Goal: Transaction & Acquisition: Download file/media

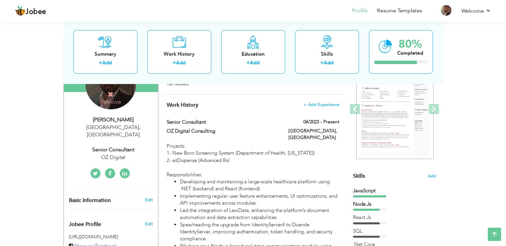
scroll to position [100, 0]
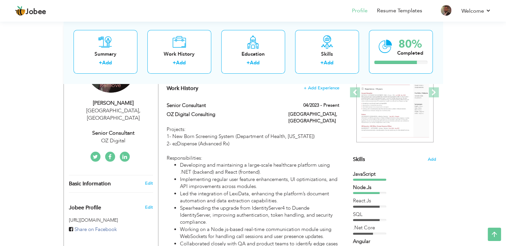
click at [421, 176] on div "JavaScript" at bounding box center [394, 173] width 83 height 7
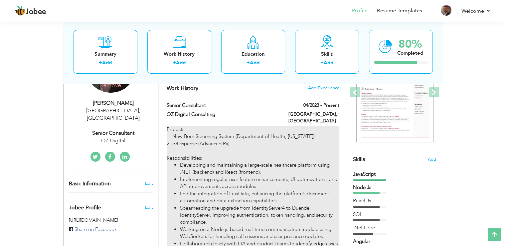
click at [209, 135] on div "Projects: 1- New Born Screening System (Department of Health, Florida) 2- ezDis…" at bounding box center [253, 215] width 172 height 178
type input "Senior Consultant"
type input "OZ Digital Consulting"
type input "04/2023"
type input "[GEOGRAPHIC_DATA]"
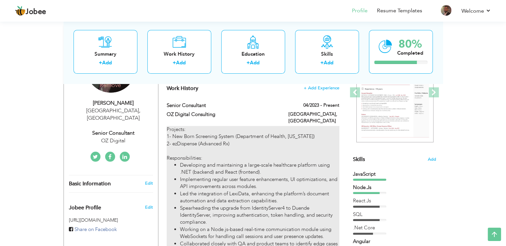
checkbox input "true"
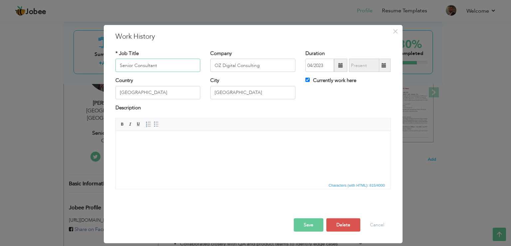
click at [162, 66] on input "Senior Consultant" at bounding box center [157, 65] width 85 height 13
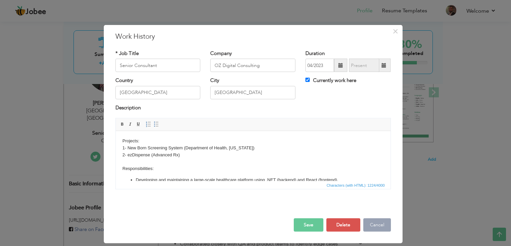
click at [373, 223] on button "Cancel" at bounding box center [377, 224] width 28 height 13
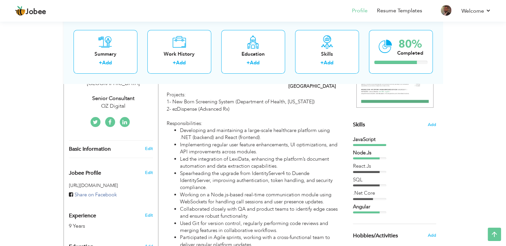
scroll to position [134, 0]
click at [381, 212] on div at bounding box center [369, 213] width 33 height 2
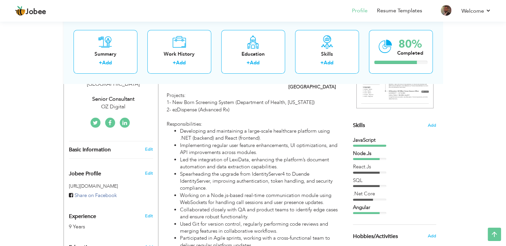
click at [363, 207] on div "Angular" at bounding box center [394, 207] width 83 height 7
click at [360, 144] on div at bounding box center [369, 145] width 33 height 2
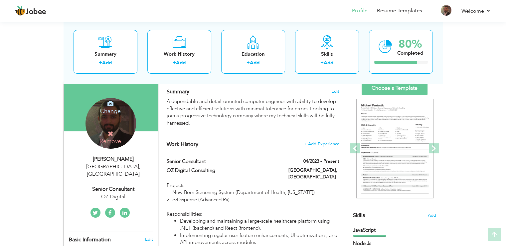
scroll to position [88, 0]
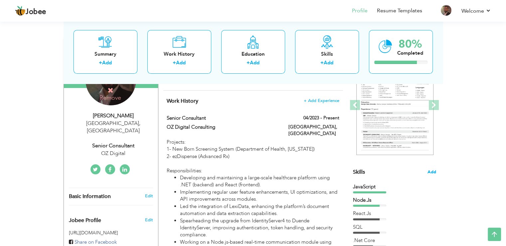
click at [432, 169] on span "Add" at bounding box center [432, 172] width 9 height 6
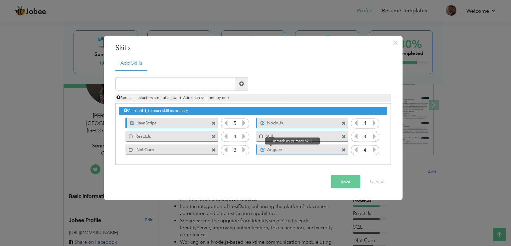
click at [263, 150] on span at bounding box center [263, 149] width 4 height 4
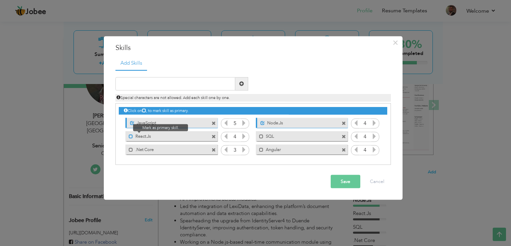
click at [131, 135] on span at bounding box center [131, 136] width 4 height 4
click at [154, 149] on label ".Net Core" at bounding box center [166, 148] width 67 height 8
click at [154, 149] on label ".Net Core" at bounding box center [167, 148] width 66 height 8
click at [154, 149] on label ".Net Core" at bounding box center [166, 148] width 67 height 8
click at [154, 149] on label ".Net Core" at bounding box center [167, 148] width 66 height 8
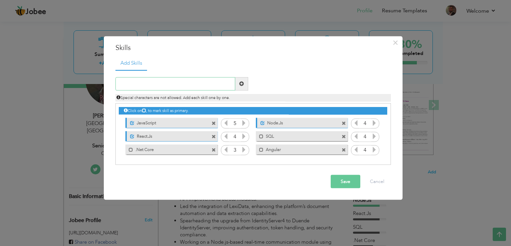
click at [148, 86] on input "text" at bounding box center [175, 83] width 120 height 13
type input "Postgres"
click at [243, 83] on span at bounding box center [241, 83] width 5 height 5
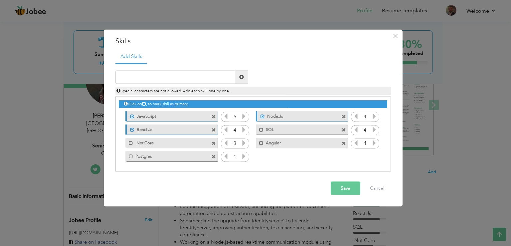
click at [215, 144] on span at bounding box center [214, 143] width 4 height 4
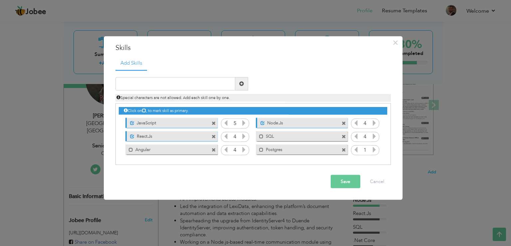
click at [374, 148] on icon at bounding box center [374, 149] width 6 height 6
click at [357, 148] on icon at bounding box center [356, 149] width 6 height 6
click at [346, 179] on button "Save" at bounding box center [346, 180] width 30 height 13
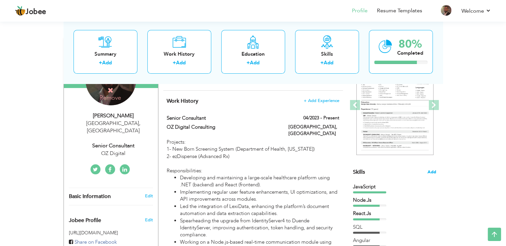
click at [435, 173] on span "Add" at bounding box center [432, 172] width 9 height 6
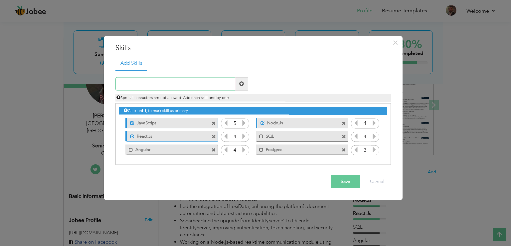
paste input "PostgreSQL"
type input "PostgreSQL"
click at [240, 80] on span at bounding box center [241, 83] width 13 height 13
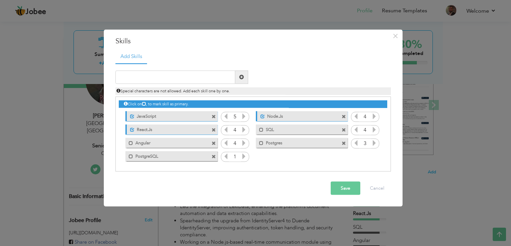
click at [343, 142] on span at bounding box center [344, 143] width 4 height 4
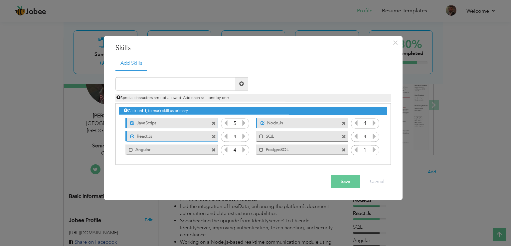
click at [374, 149] on icon at bounding box center [374, 149] width 6 height 6
click at [338, 179] on button "Save" at bounding box center [346, 180] width 30 height 13
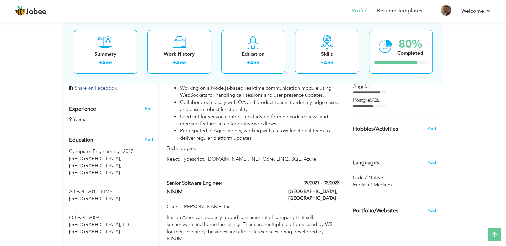
scroll to position [241, 0]
click at [434, 128] on span "Add" at bounding box center [431, 129] width 9 height 6
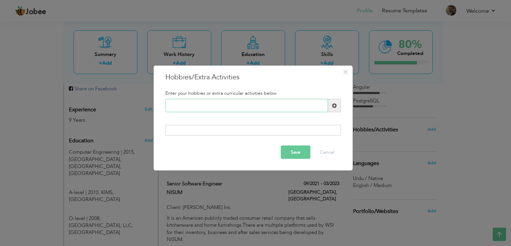
click at [210, 107] on input "text" at bounding box center [246, 105] width 163 height 13
type input "Swimming"
click at [333, 107] on span at bounding box center [334, 105] width 5 height 5
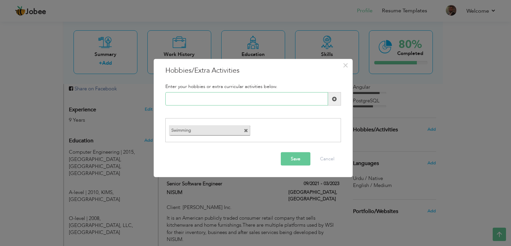
click at [190, 98] on input "text" at bounding box center [246, 98] width 163 height 13
click at [221, 96] on input "Workout" at bounding box center [246, 98] width 163 height 13
click at [214, 100] on input "Workout" at bounding box center [246, 98] width 163 height 13
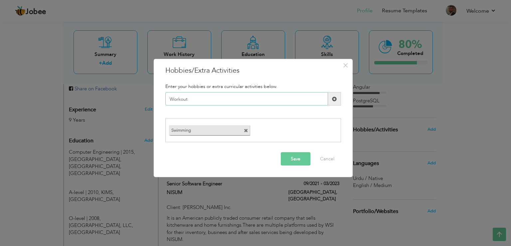
click at [214, 100] on input "Workout" at bounding box center [246, 98] width 163 height 13
paste input "Innovation Explorer"
type input "Innovation Exploring"
click at [333, 96] on span at bounding box center [334, 98] width 5 height 5
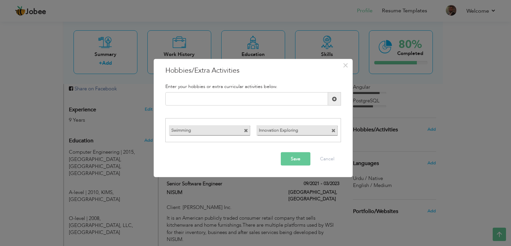
click at [300, 163] on button "Save" at bounding box center [296, 158] width 30 height 13
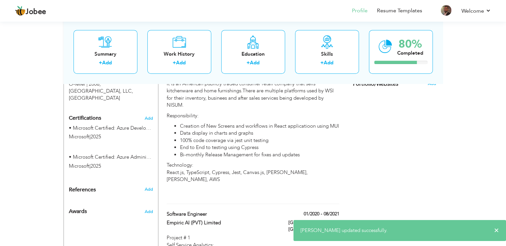
scroll to position [375, 0]
click at [498, 230] on span "×" at bounding box center [496, 230] width 5 height 7
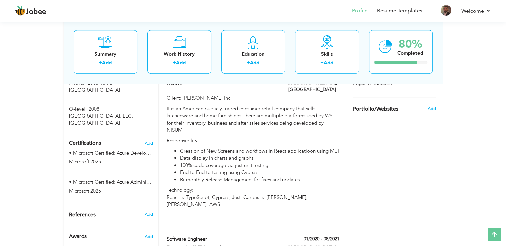
scroll to position [345, 0]
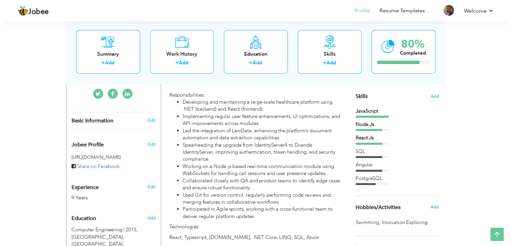
scroll to position [164, 0]
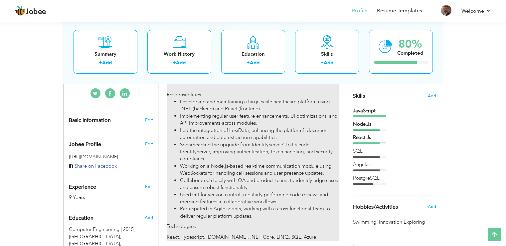
click at [299, 132] on li "Led the integration of LexiData, enhancing the platform’s document automation a…" at bounding box center [259, 134] width 159 height 14
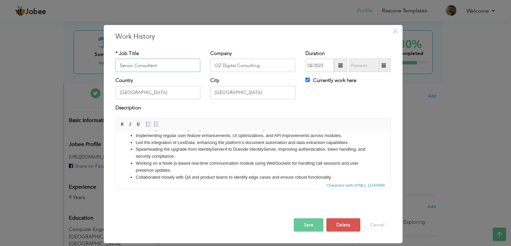
scroll to position [52, 0]
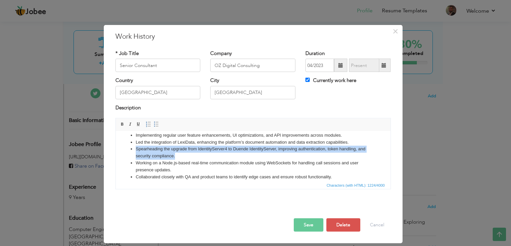
drag, startPoint x: 135, startPoint y: 149, endPoint x: 182, endPoint y: 155, distance: 47.3
click at [182, 155] on li "Spearheading the upgrade from IdentityServer4 to Duende IdentityServer, improvi…" at bounding box center [252, 152] width 235 height 14
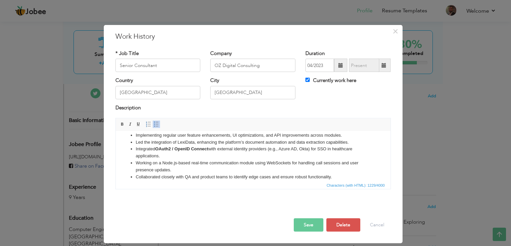
drag, startPoint x: 156, startPoint y: 148, endPoint x: 242, endPoint y: 158, distance: 86.1
click at [242, 158] on li "Integrated OAuth2 / OpenID Connect with external identity providers (e.g., Azur…" at bounding box center [252, 152] width 235 height 14
click at [221, 158] on li "Integrated OAuth2 / OpenID Connect with external identity providers (e.g., Azur…" at bounding box center [252, 152] width 235 height 14
click at [266, 151] on li "Integrated OAuth2 / OpenID Connect with external identity providers (e.g., Azur…" at bounding box center [252, 152] width 235 height 14
click at [272, 149] on li "Integrated OAuth2 / OpenID Connect with external identity provider (e.g., Azure…" at bounding box center [252, 152] width 235 height 14
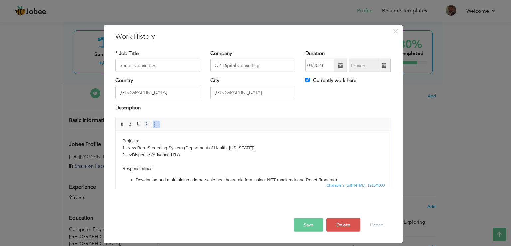
scroll to position [4, 0]
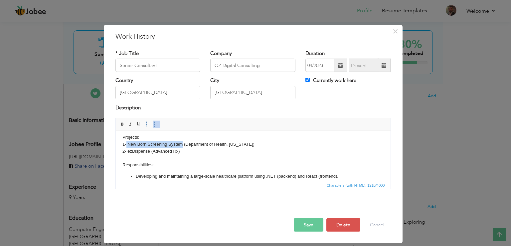
drag, startPoint x: 125, startPoint y: 143, endPoint x: 182, endPoint y: 142, distance: 56.9
click at [182, 142] on body "Projects: 1- New Born Screening System (Department of Health, Florida) 2- ezDis…" at bounding box center [253, 196] width 262 height 124
copy body "New Born Screening System"
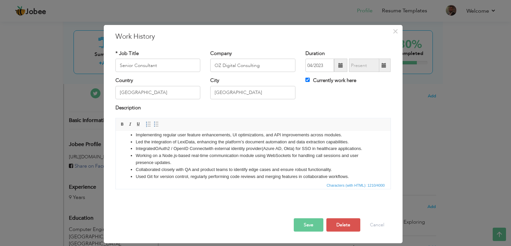
scroll to position [52, 0]
click at [265, 149] on li "Integrated OAuth2 / OpenID Connect with external identity provider ( Azure AD, …" at bounding box center [252, 148] width 235 height 7
drag, startPoint x: 320, startPoint y: 148, endPoint x: 364, endPoint y: 148, distance: 43.9
click at [364, 148] on li "Integrated OAuth2 / OpenID Connect with external identity provider ( Azure AD, …" at bounding box center [252, 148] width 235 height 7
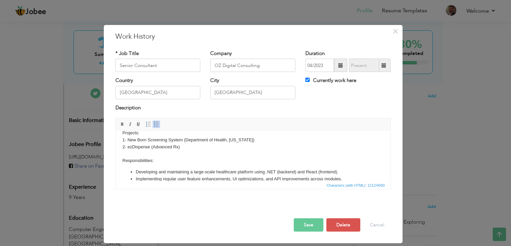
scroll to position [16, 0]
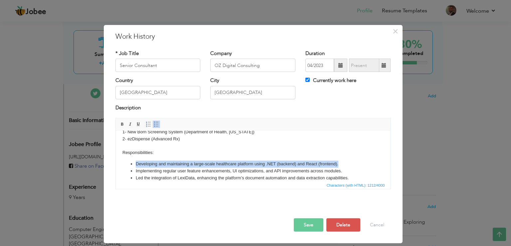
drag, startPoint x: 134, startPoint y: 162, endPoint x: 340, endPoint y: 161, distance: 206.3
click at [340, 161] on ul "Developing and maintaining a large-scale healthcare platform using .NET (backen…" at bounding box center [253, 194] width 262 height 69
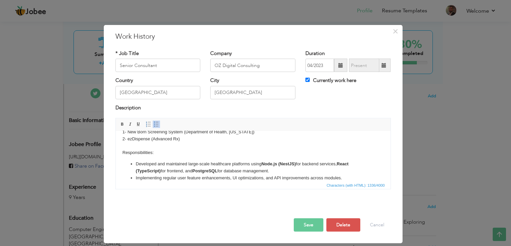
drag, startPoint x: 130, startPoint y: 159, endPoint x: 279, endPoint y: 170, distance: 149.4
click at [279, 170] on body "Projects: 1- New Born Screening System (Department of Health, Florida) 2- ezDis…" at bounding box center [253, 189] width 262 height 137
click at [272, 172] on li "Developed and maintained large-scale healthcare platforms using Node.js (NestJS…" at bounding box center [252, 167] width 235 height 14
click at [146, 170] on li "Developed and maintained large-scale healthcare platforms using Node.js (NestJS…" at bounding box center [252, 167] width 235 height 14
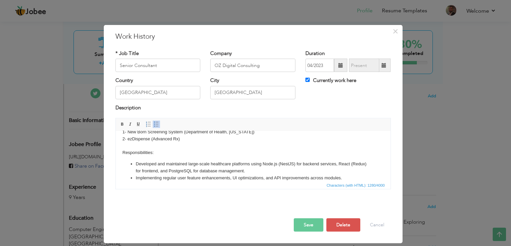
click at [269, 170] on li "Developed and maintained large-scale healthcare platforms using Node.js (NestJS…" at bounding box center [252, 167] width 235 height 14
click at [306, 224] on button "Save" at bounding box center [309, 224] width 30 height 13
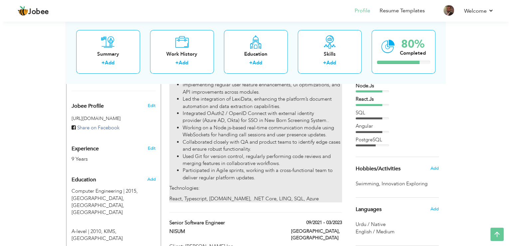
scroll to position [202, 0]
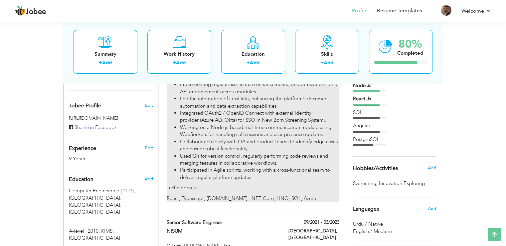
click at [273, 177] on div "Projects: 1- New Born Screening System (Department of Health, Florida) 2- ezDis…" at bounding box center [253, 113] width 172 height 178
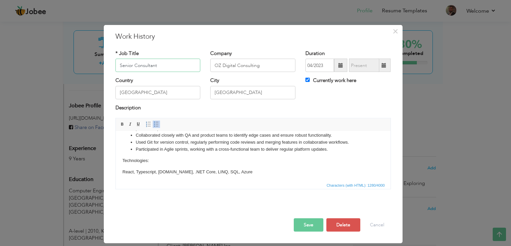
scroll to position [101, 0]
drag, startPoint x: 122, startPoint y: 172, endPoint x: 240, endPoint y: 168, distance: 118.2
click at [240, 168] on p "React, Typescript, Socket.io, .NET Core, LINQ, SQL, Azure" at bounding box center [253, 170] width 262 height 7
click at [146, 172] on p "React, Nodejs, NestJs, Typescript, Postgres" at bounding box center [253, 170] width 262 height 7
click at [216, 169] on p "React, NodeJ s, NestJs, Typescript, Postgres" at bounding box center [253, 170] width 262 height 7
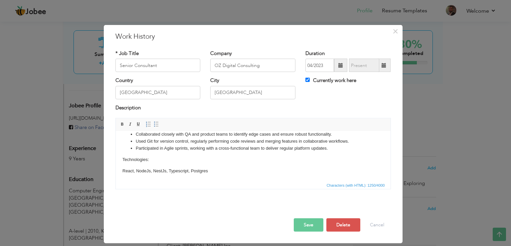
click at [308, 223] on button "Save" at bounding box center [309, 224] width 30 height 13
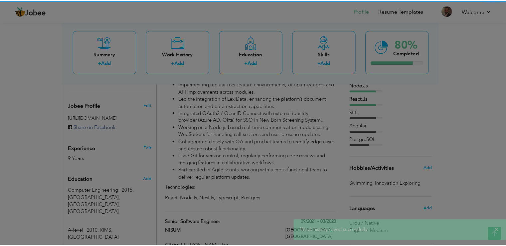
scroll to position [0, 0]
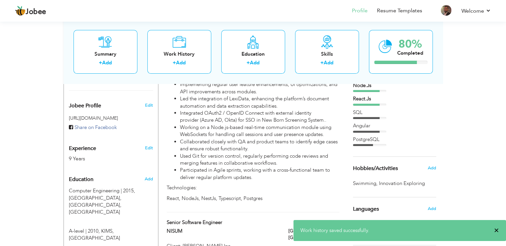
click at [497, 230] on span "×" at bounding box center [496, 230] width 5 height 7
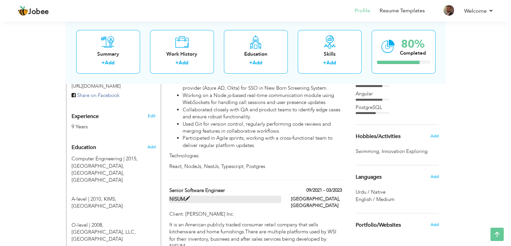
scroll to position [228, 0]
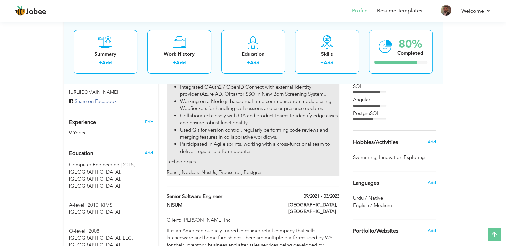
click at [198, 169] on p "React, NodeJs, NestJs, Typescript, Postgres" at bounding box center [253, 172] width 172 height 7
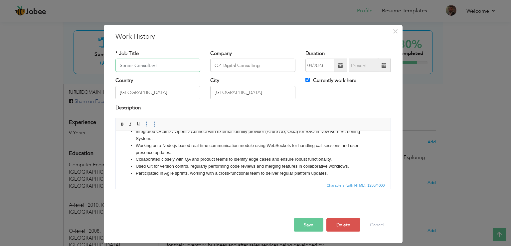
scroll to position [101, 0]
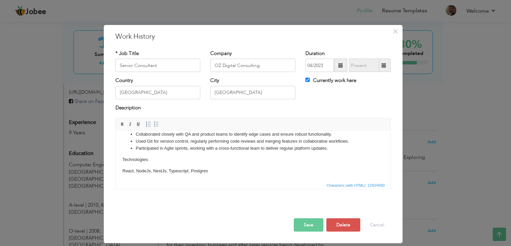
click at [146, 172] on p "React, NodeJs, NestJs, Typescript, Postgres" at bounding box center [253, 170] width 262 height 7
click at [161, 169] on p "React, Node , NestJs, Typescript, Postgres" at bounding box center [253, 170] width 262 height 7
click at [302, 223] on button "Save" at bounding box center [309, 224] width 30 height 13
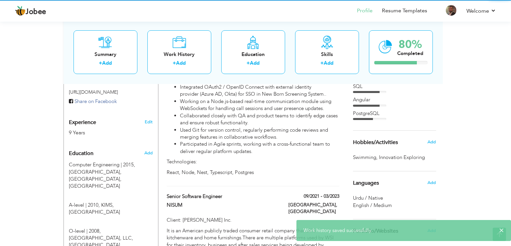
scroll to position [0, 0]
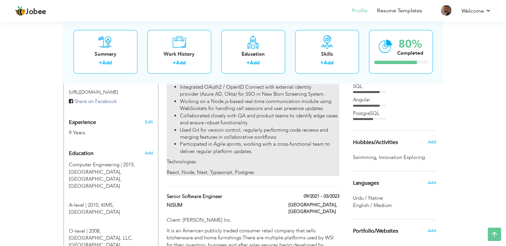
click at [194, 169] on p "React, Node, Nest, Typescript, Postgres" at bounding box center [253, 172] width 172 height 7
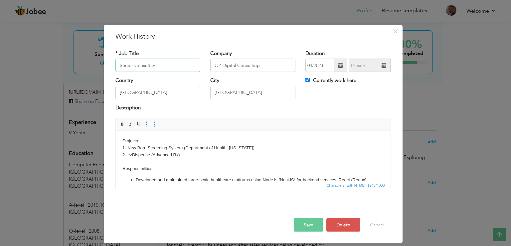
scroll to position [101, 0]
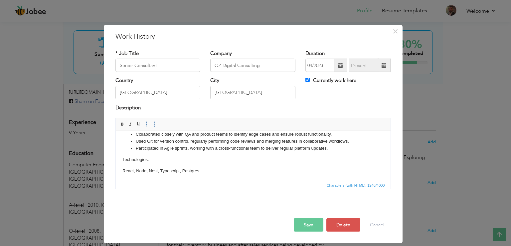
drag, startPoint x: 145, startPoint y: 172, endPoint x: 265, endPoint y: 322, distance: 192.5
click at [145, 172] on p "React, Node, Nest, Typescript, Postgres" at bounding box center [253, 170] width 262 height 7
click at [162, 169] on p "React, Node.Js, Nest, Typescript, Postgres" at bounding box center [253, 170] width 262 height 7
click at [306, 220] on button "Save" at bounding box center [309, 224] width 30 height 13
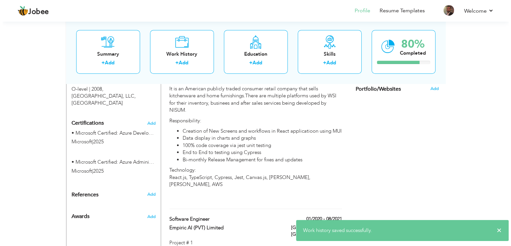
scroll to position [371, 0]
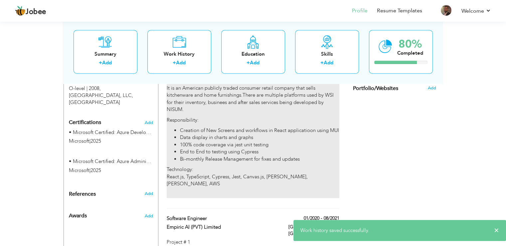
click at [209, 168] on div "Client: William Sonoma Inc. It is an American publicly traded consumer retail c…" at bounding box center [253, 135] width 172 height 123
type input "Senior Software Engineer"
type input "NISUM"
type input "09/2021"
type input "03/2023"
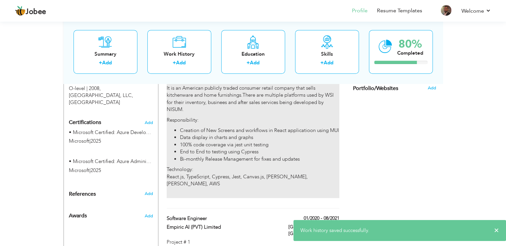
type input "[GEOGRAPHIC_DATA]"
checkbox input "false"
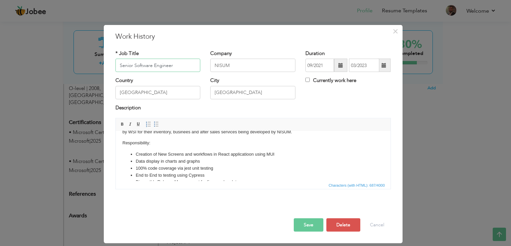
scroll to position [68, 0]
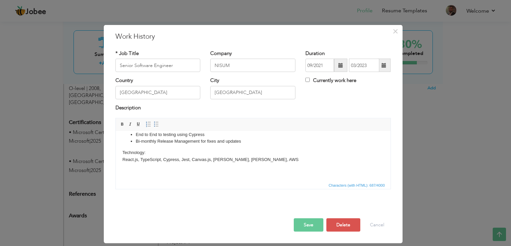
click at [135, 160] on p "Technology: React.js, TypeScript, Cypress, Jest, Canvas.js, SonarQube, Jenkins,…" at bounding box center [253, 156] width 262 height 14
click at [146, 159] on p "Technology: React , TypeScript, Cypress, Jest, Canvas.js, SonarQube, Jenkins, A…" at bounding box center [253, 156] width 262 height 14
click at [301, 220] on button "Save" at bounding box center [309, 224] width 30 height 13
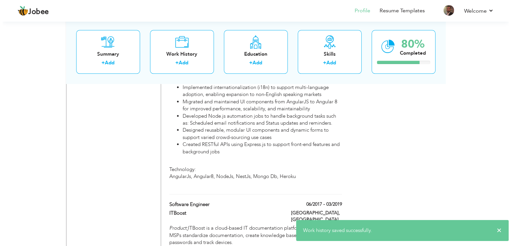
scroll to position [720, 0]
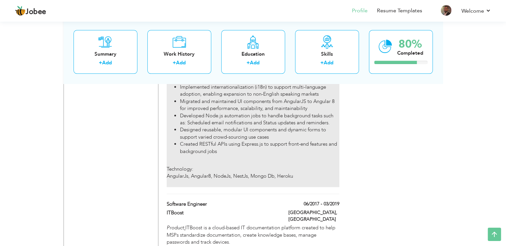
click at [232, 145] on div "Project: Ideawake Ideawake is a US based Crowd Sourcing platform Responsibility…" at bounding box center [253, 117] width 172 height 139
type input "Software Engineer"
type input "Strategic Systems International"
type input "03/2019"
type input "12/2019"
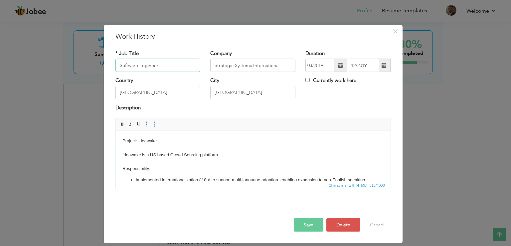
scroll to position [90, 0]
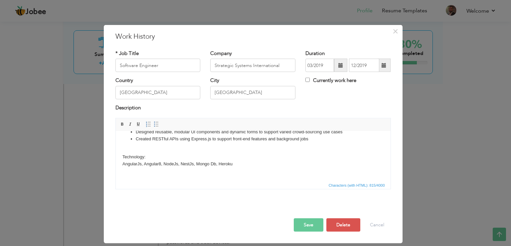
click at [172, 164] on body "Project: Ideawake Ideawake is a US based Crowd Sourcing platform Responsibility…" at bounding box center [253, 111] width 262 height 126
click at [194, 163] on body "Project: Ideawake Ideawake is a US based Crowd Sourcing platform Responsibility…" at bounding box center [253, 111] width 262 height 126
click at [299, 220] on button "Save" at bounding box center [309, 224] width 30 height 13
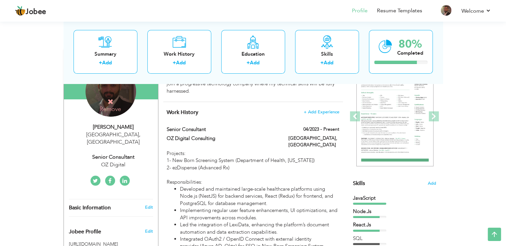
scroll to position [110, 0]
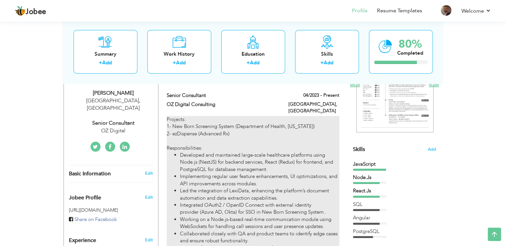
click at [233, 128] on div "Projects: 1- New Born Screening System (Department of Health, Florida) 2- ezDis…" at bounding box center [253, 205] width 172 height 178
type input "Senior Consultant"
type input "OZ Digital Consulting"
type input "04/2023"
type input "[GEOGRAPHIC_DATA]"
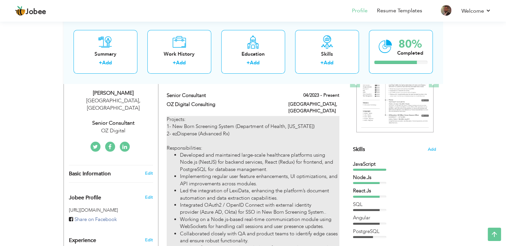
checkbox input "true"
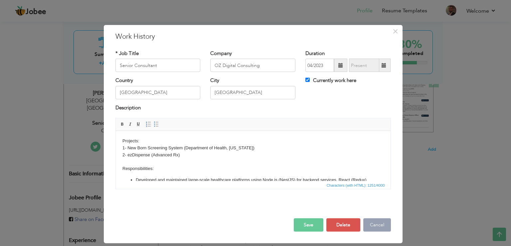
click at [379, 227] on button "Cancel" at bounding box center [377, 224] width 28 height 13
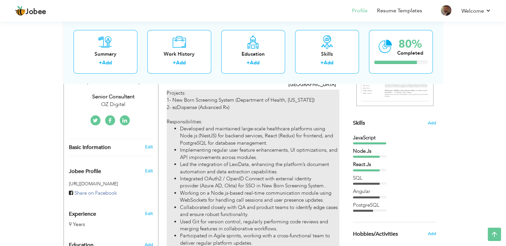
scroll to position [137, 0]
click at [225, 99] on div "Projects: 1- New Born Screening System (Department of Health, Florida) 2- ezDis…" at bounding box center [253, 178] width 172 height 178
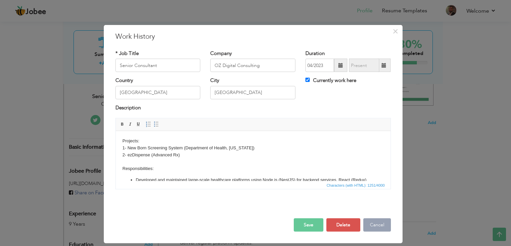
click at [378, 224] on button "Cancel" at bounding box center [377, 224] width 28 height 13
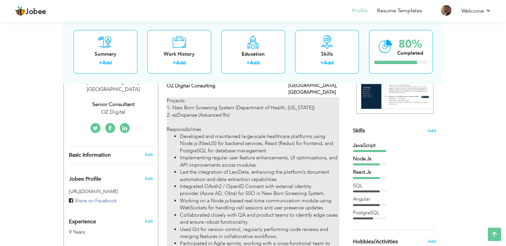
scroll to position [126, 0]
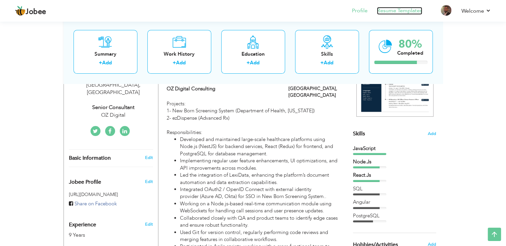
click at [410, 12] on link "Resume Templates" at bounding box center [399, 11] width 45 height 8
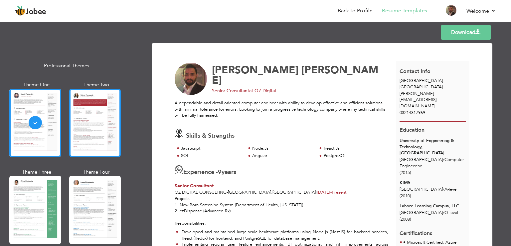
click at [80, 124] on div at bounding box center [95, 123] width 52 height 68
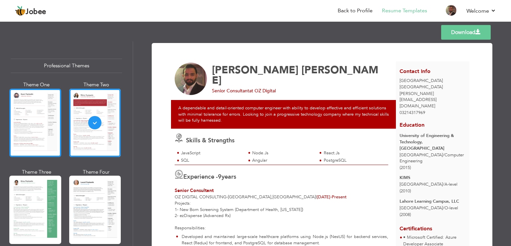
click at [36, 145] on div at bounding box center [35, 123] width 52 height 68
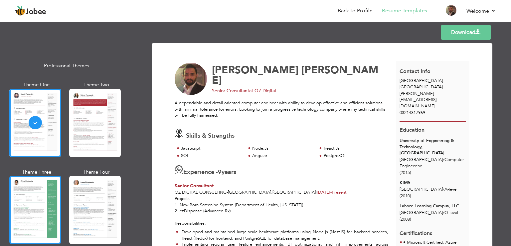
click at [35, 189] on div at bounding box center [35, 209] width 52 height 68
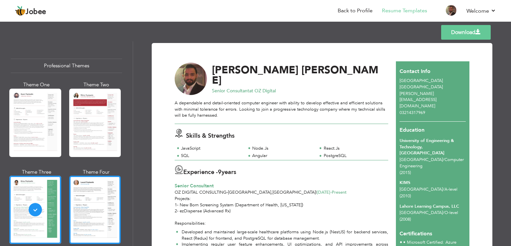
click at [95, 191] on div at bounding box center [95, 209] width 52 height 68
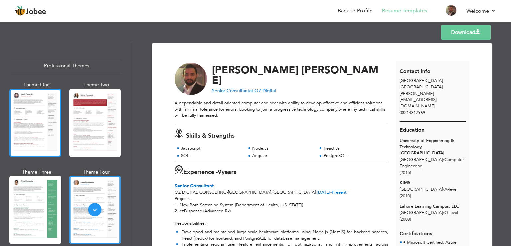
click at [35, 135] on div at bounding box center [35, 123] width 52 height 68
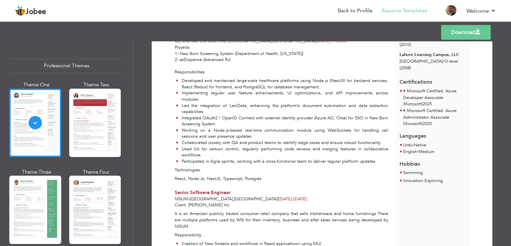
scroll to position [152, 0]
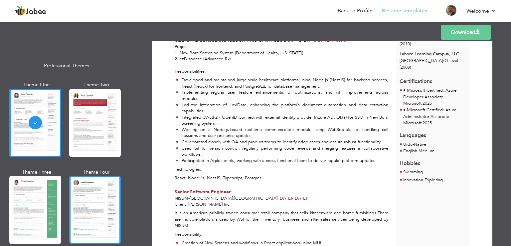
click at [101, 204] on div at bounding box center [95, 209] width 52 height 68
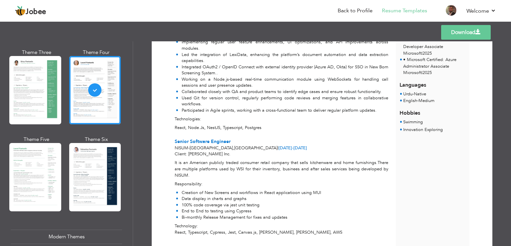
scroll to position [120, 0]
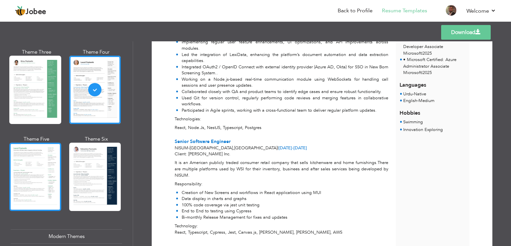
click at [35, 173] on div at bounding box center [35, 176] width 52 height 68
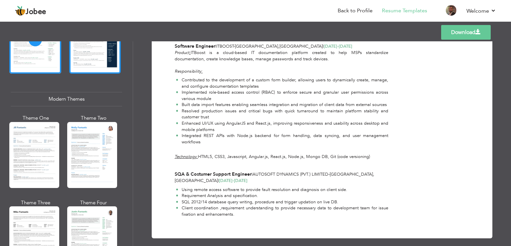
scroll to position [262, 0]
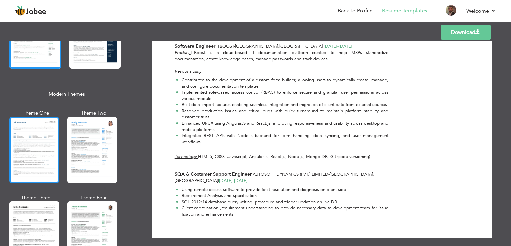
click at [53, 153] on div at bounding box center [34, 150] width 50 height 66
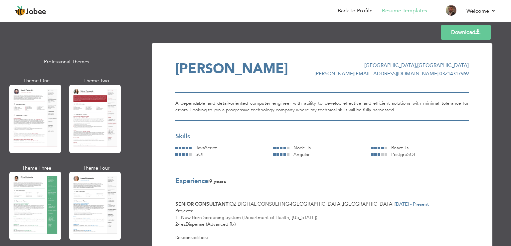
scroll to position [0, 0]
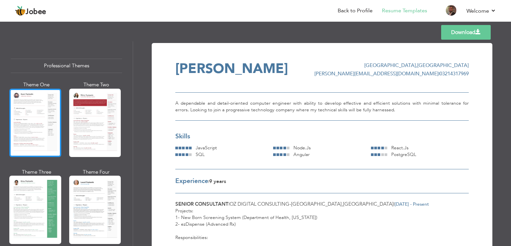
click at [37, 136] on div at bounding box center [35, 123] width 52 height 68
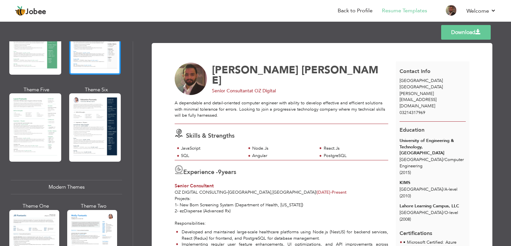
scroll to position [169, 0]
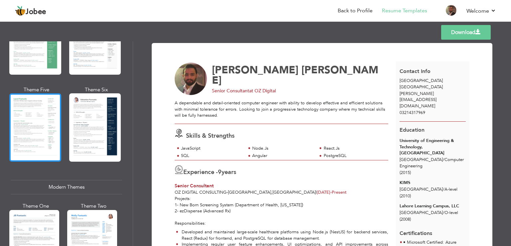
click at [36, 130] on div at bounding box center [35, 127] width 52 height 68
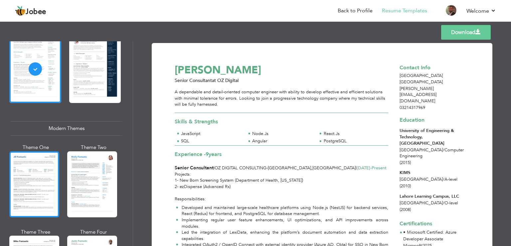
scroll to position [240, 0]
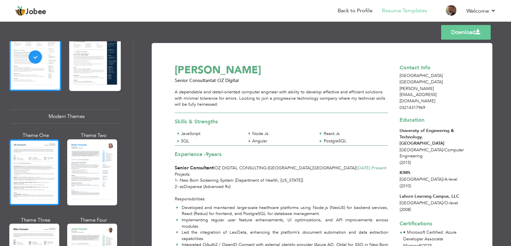
click at [35, 167] on div at bounding box center [34, 172] width 50 height 66
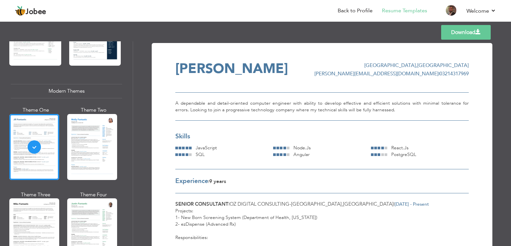
scroll to position [266, 0]
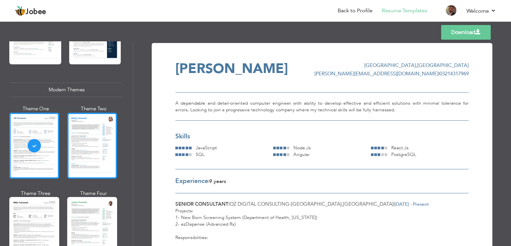
click at [97, 149] on div at bounding box center [92, 145] width 50 height 66
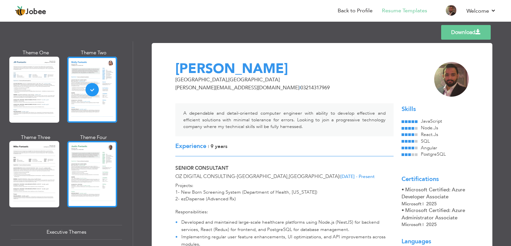
scroll to position [322, 0]
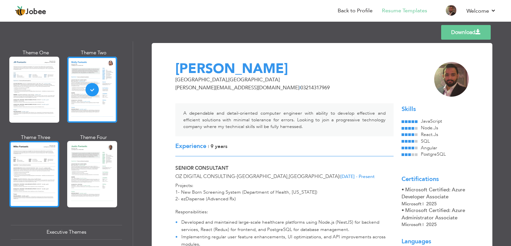
click at [39, 176] on div at bounding box center [34, 174] width 50 height 66
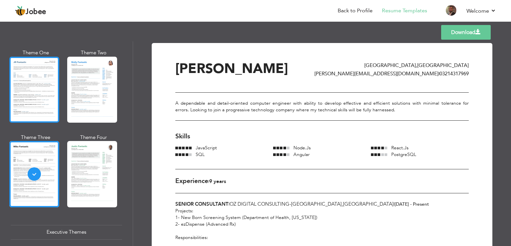
click at [23, 101] on div at bounding box center [34, 90] width 50 height 66
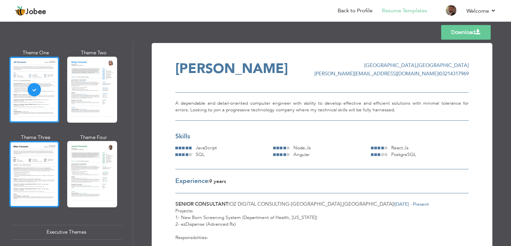
click at [32, 169] on div at bounding box center [34, 174] width 50 height 66
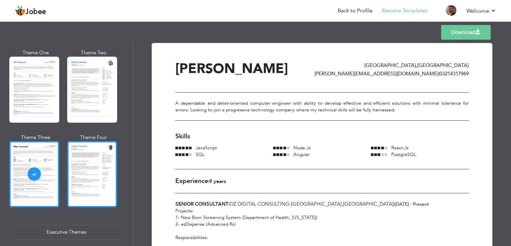
click at [84, 164] on div at bounding box center [92, 174] width 50 height 66
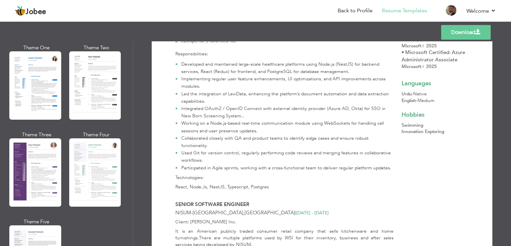
scroll to position [526, 0]
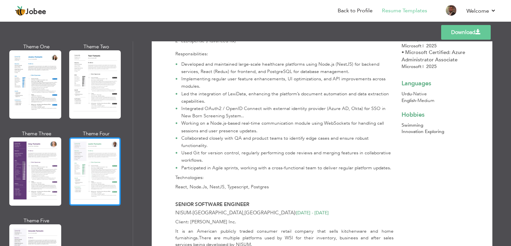
click at [94, 176] on div at bounding box center [95, 171] width 52 height 68
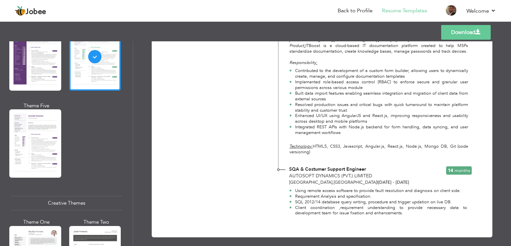
scroll to position [641, 0]
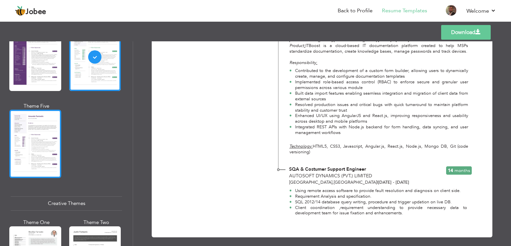
click at [14, 131] on div at bounding box center [35, 143] width 52 height 68
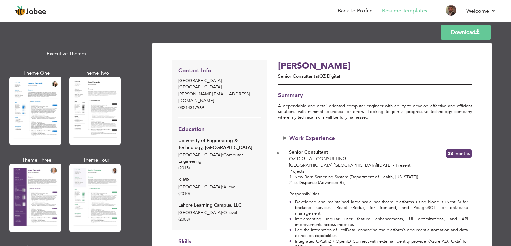
scroll to position [500, 0]
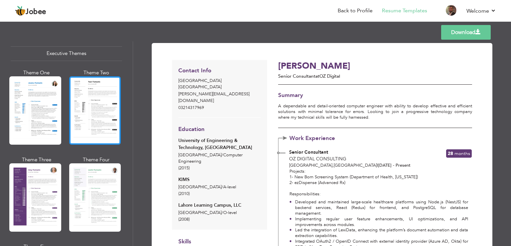
click at [96, 105] on div at bounding box center [95, 110] width 52 height 68
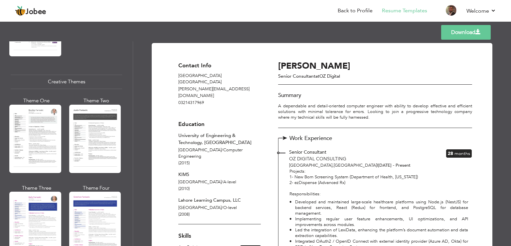
scroll to position [763, 0]
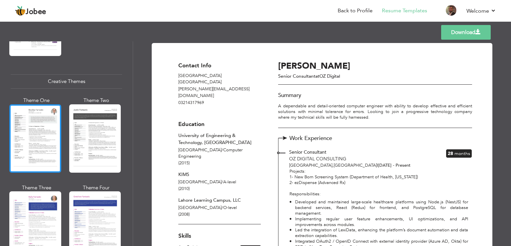
click at [45, 148] on div at bounding box center [35, 138] width 52 height 68
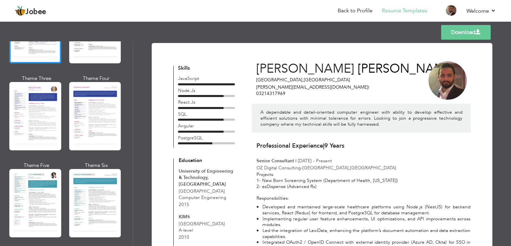
scroll to position [877, 0]
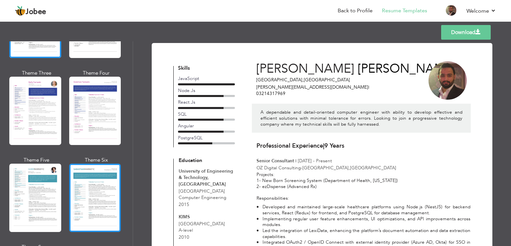
click at [95, 199] on div at bounding box center [95, 197] width 52 height 68
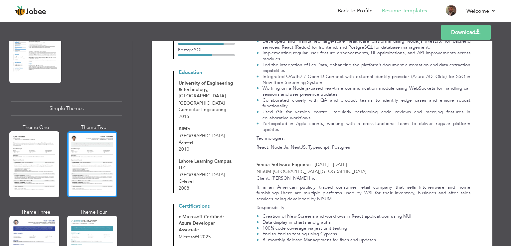
scroll to position [1154, 0]
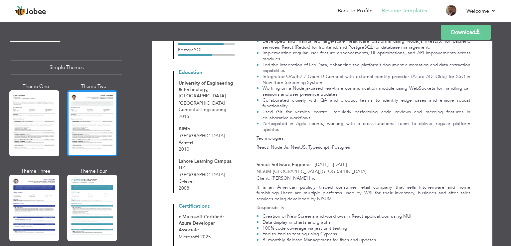
click at [84, 105] on div at bounding box center [92, 123] width 50 height 66
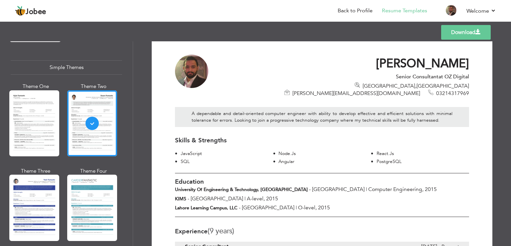
scroll to position [0, 0]
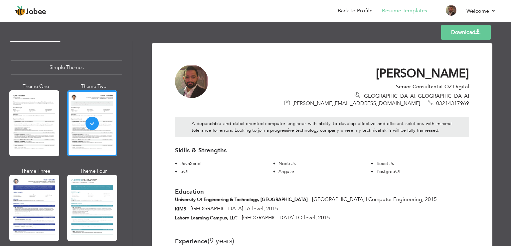
click at [475, 31] on span at bounding box center [477, 31] width 5 height 5
click at [459, 35] on link "Download" at bounding box center [466, 32] width 50 height 15
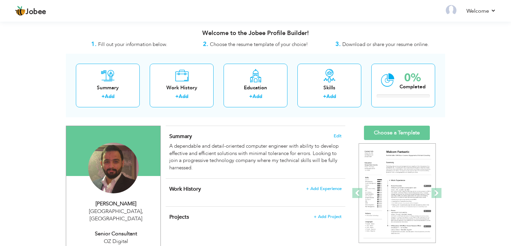
scroll to position [126, 0]
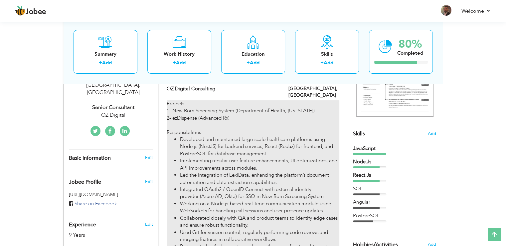
click at [266, 157] on li "Implementing regular user feature enhancements, UI optimizations, and API impro…" at bounding box center [259, 164] width 159 height 14
type input "Senior Consultant"
type input "OZ Digital Consulting"
type input "04/2023"
type input "[GEOGRAPHIC_DATA]"
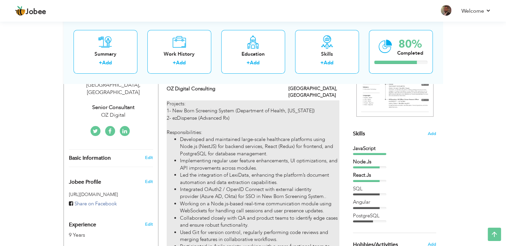
type input "[GEOGRAPHIC_DATA]"
checkbox input "true"
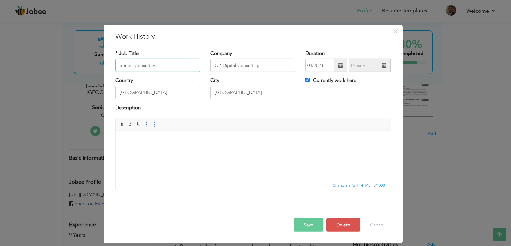
scroll to position [0, 0]
drag, startPoint x: 454, startPoint y: 235, endPoint x: 287, endPoint y: 170, distance: 179.5
click at [287, 151] on html at bounding box center [252, 141] width 275 height 20
click at [387, 223] on button "Cancel" at bounding box center [377, 224] width 28 height 13
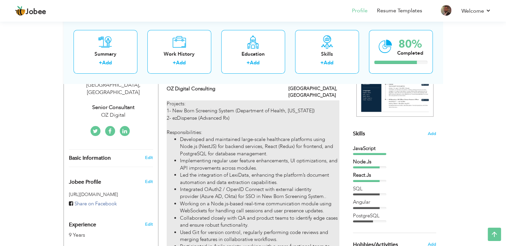
click at [265, 143] on li "Developed and maintained large-scale healthcare platforms using Node.js (NestJS…" at bounding box center [259, 146] width 159 height 21
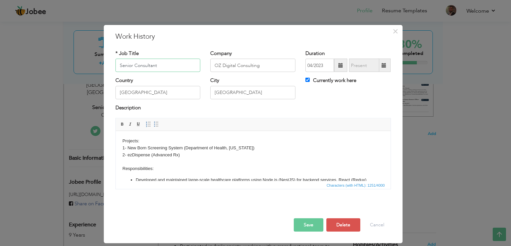
scroll to position [101, 0]
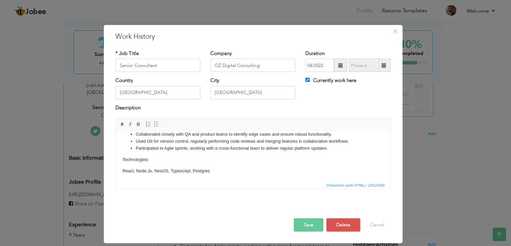
click at [183, 159] on p "Technologies:" at bounding box center [253, 159] width 262 height 7
click at [155, 153] on body "Projects: 1- New Born Screening System (Department of Health, Florida) 2- ezDis…" at bounding box center [253, 105] width 262 height 137
click at [332, 148] on li "Participated in Agile sprints, working with a cross-functional team to deliver …" at bounding box center [252, 148] width 235 height 7
click at [302, 227] on button "Save" at bounding box center [309, 224] width 30 height 13
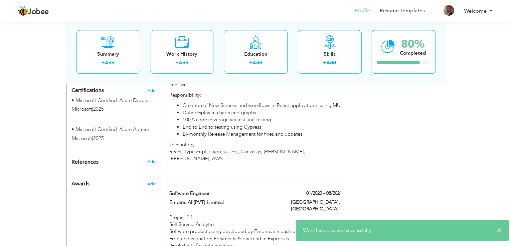
scroll to position [350, 0]
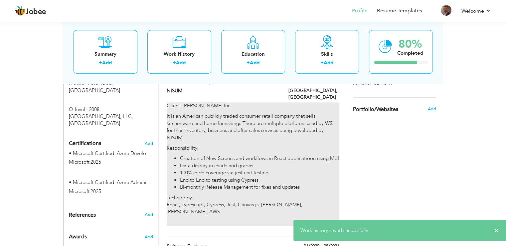
click at [253, 183] on li "Bi-monthly Release Management for fixes and updates" at bounding box center [259, 186] width 159 height 7
type input "Senior Software Engineer"
type input "NISUM"
type input "09/2021"
type input "03/2023"
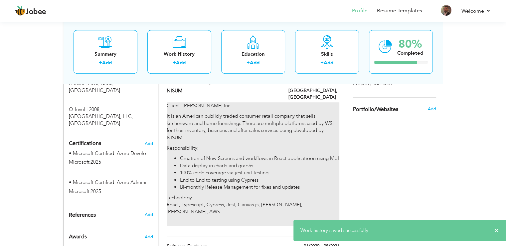
type input "[GEOGRAPHIC_DATA]"
checkbox input "false"
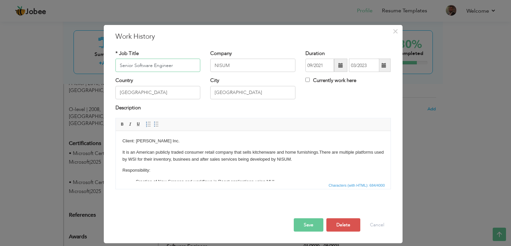
scroll to position [68, 0]
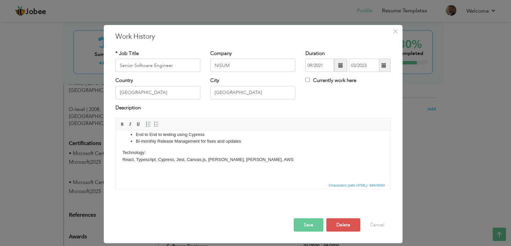
click at [319, 225] on button "Save" at bounding box center [309, 224] width 30 height 13
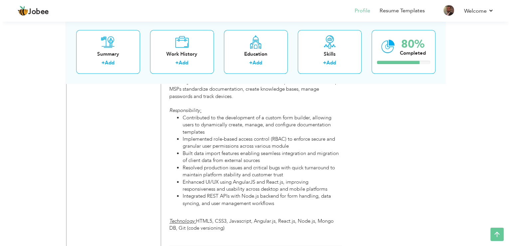
scroll to position [874, 0]
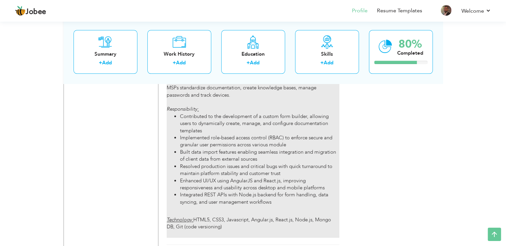
click at [245, 191] on li "Integrated REST APIs with Node.js backend for form handling, data syncing, and …" at bounding box center [259, 198] width 159 height 14
type input "Software Engineer"
type input "ITBoost"
type input "06/2017"
type input "03/2019"
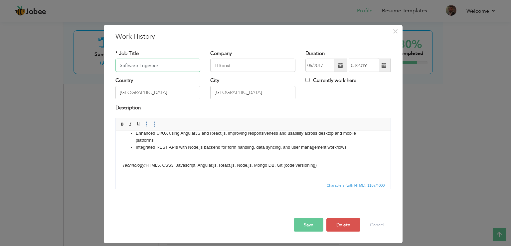
scroll to position [76, 0]
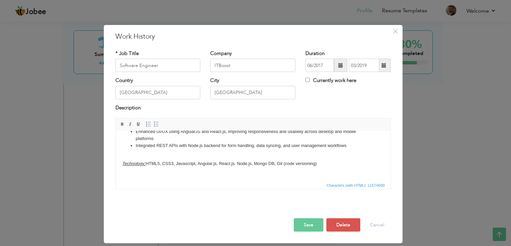
click at [137, 164] on em "Technology:" at bounding box center [133, 163] width 23 height 5
click at [137, 127] on link "Underline" at bounding box center [138, 123] width 7 height 7
click at [130, 124] on span at bounding box center [130, 123] width 5 height 5
click at [149, 164] on body "Product : ITBoost is a cloud-based IT documentation platform created to help MS…" at bounding box center [253, 118] width 262 height 112
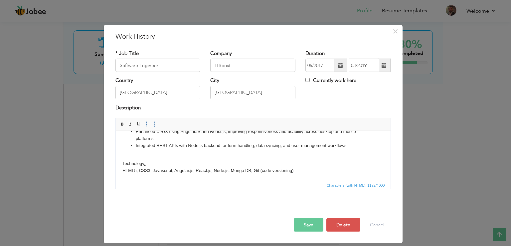
click at [207, 170] on body "Product : ITBoost is a cloud-based IT documentation platform created to help MS…" at bounding box center [253, 121] width 262 height 119
click at [189, 173] on body "Product : ITBoost is a cloud-based IT documentation platform created to help MS…" at bounding box center [253, 121] width 262 height 119
drag, startPoint x: 256, startPoint y: 170, endPoint x: 298, endPoint y: 171, distance: 41.6
click at [298, 171] on body "Product : ITBoost is a cloud-based IT documentation platform created to help MS…" at bounding box center [253, 121] width 262 height 119
click at [303, 224] on button "Save" at bounding box center [309, 224] width 30 height 13
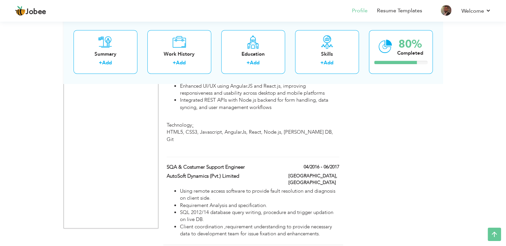
scroll to position [969, 0]
click at [406, 11] on link "Resume Templates" at bounding box center [399, 11] width 45 height 8
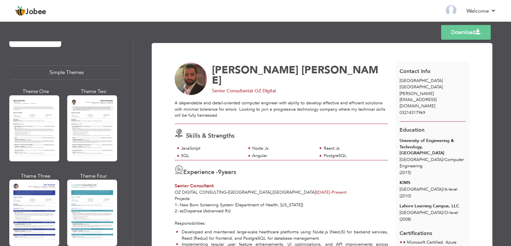
scroll to position [1154, 0]
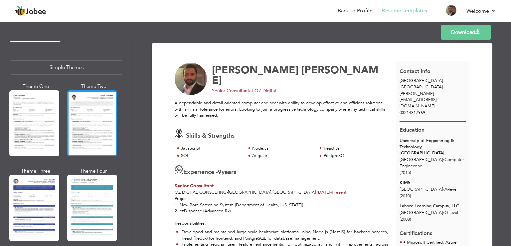
click at [94, 105] on div at bounding box center [92, 123] width 50 height 66
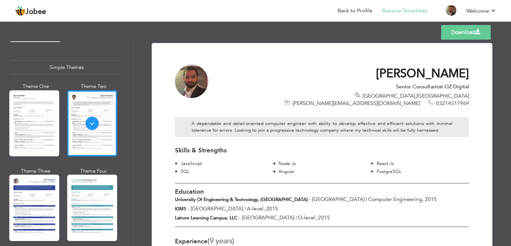
click at [468, 30] on link "Download" at bounding box center [466, 32] width 50 height 15
click at [463, 30] on link "Download" at bounding box center [466, 32] width 50 height 15
click at [299, 67] on h1 "[PERSON_NAME]" at bounding box center [348, 73] width 244 height 15
